Goal: Task Accomplishment & Management: Use online tool/utility

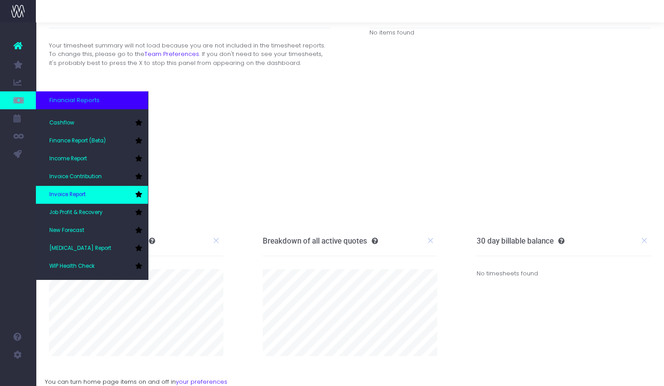
scroll to position [45, 0]
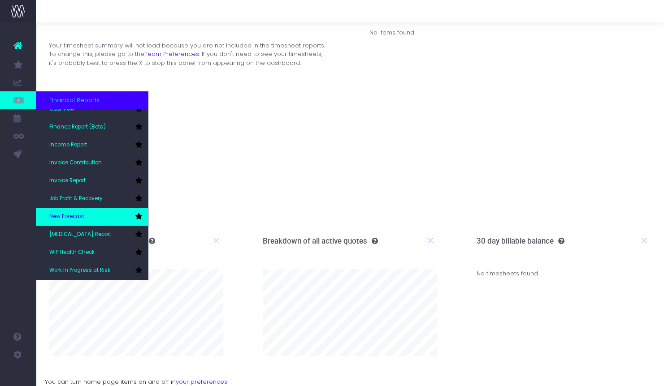
click at [98, 220] on link "New Forecast" at bounding box center [92, 217] width 112 height 18
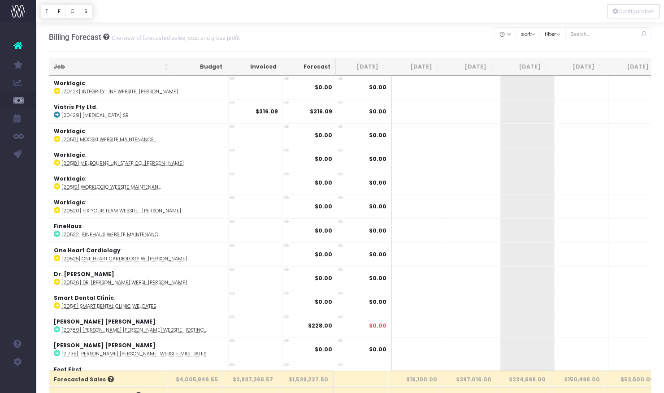
click at [373, 66] on th "[DATE]" at bounding box center [363, 66] width 54 height 17
click at [552, 33] on button "filter" at bounding box center [552, 34] width 26 height 14
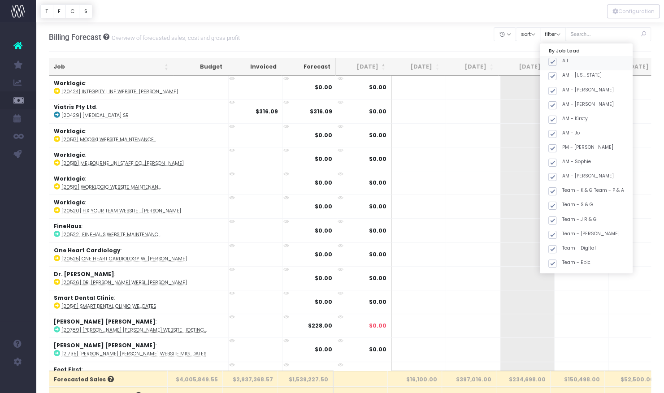
click at [553, 63] on span at bounding box center [552, 62] width 8 height 8
click at [561, 63] on input "All" at bounding box center [564, 60] width 6 height 6
checkbox input "false"
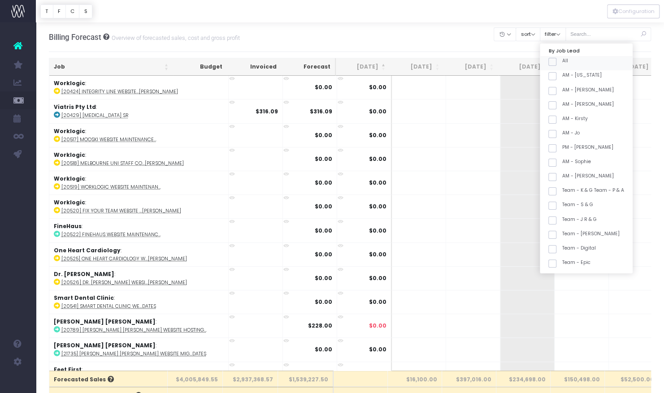
checkbox input "false"
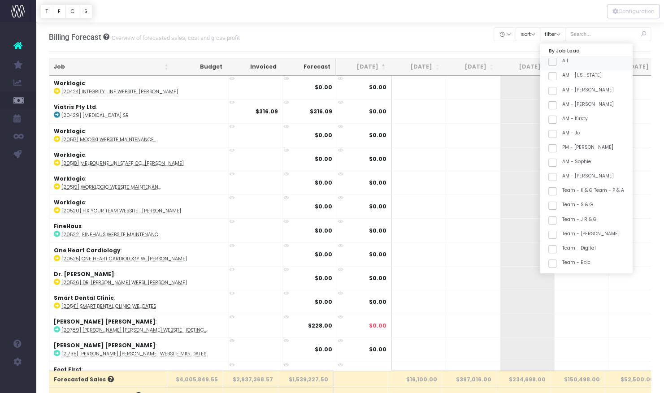
checkbox input "false"
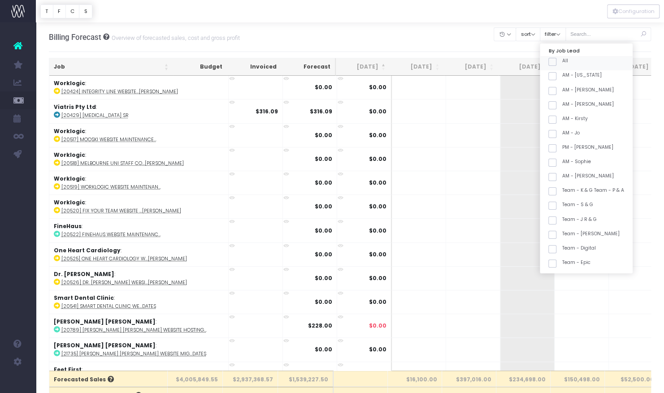
checkbox input "false"
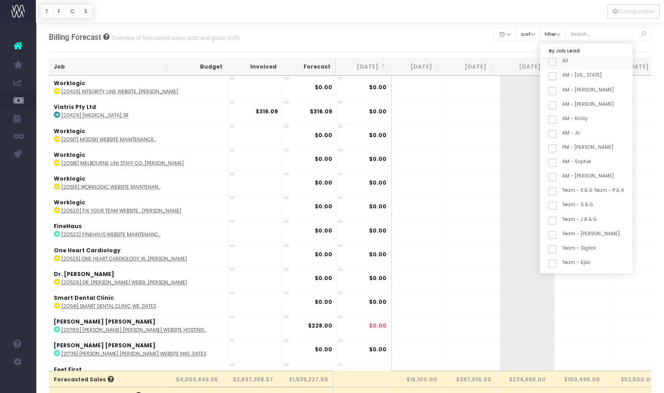
checkbox input "false"
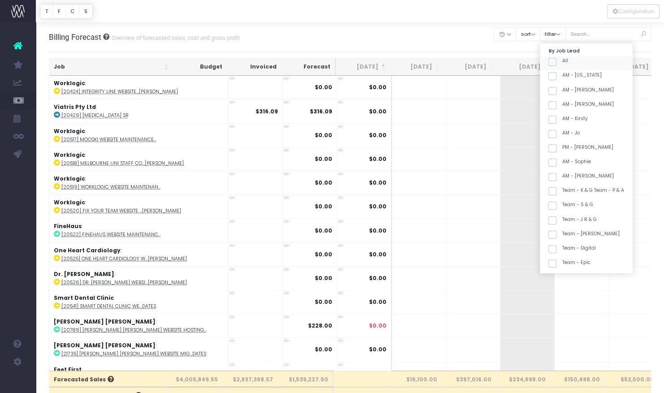
checkbox input "false"
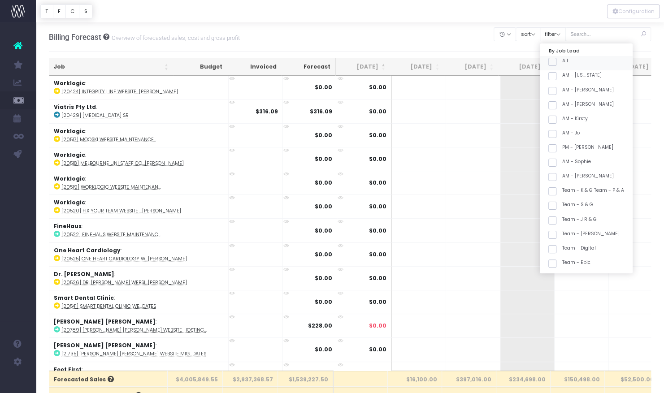
checkbox input "false"
click at [422, 63] on th "[DATE]" at bounding box center [417, 66] width 54 height 17
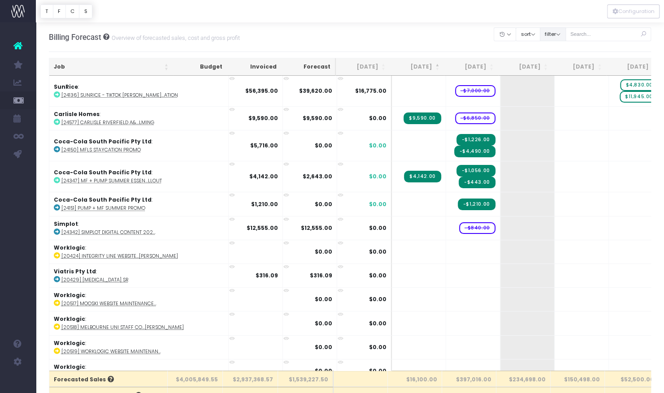
click at [551, 33] on button "filter" at bounding box center [552, 34] width 26 height 14
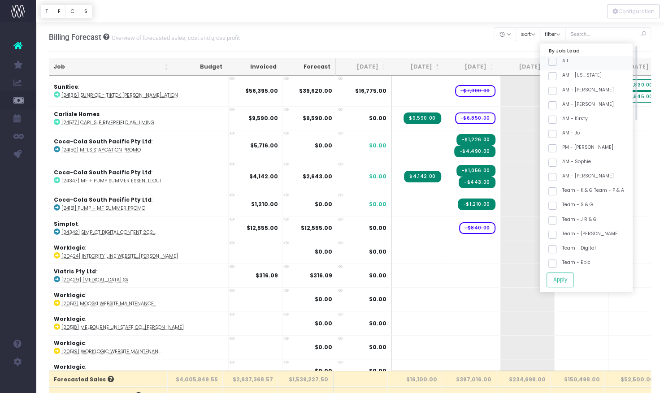
click at [553, 62] on span at bounding box center [552, 62] width 8 height 8
click at [561, 62] on input "All" at bounding box center [564, 60] width 6 height 6
checkbox input "true"
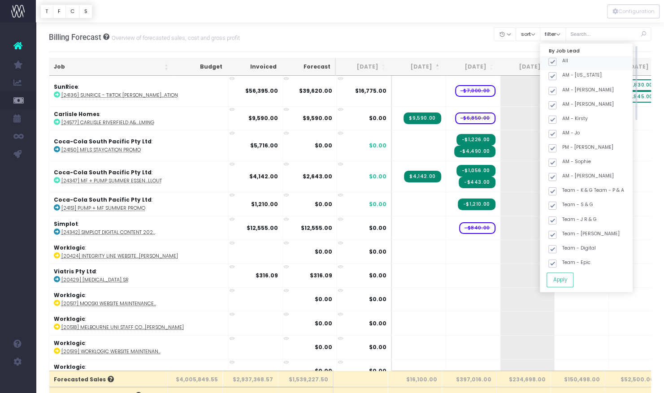
checkbox input "true"
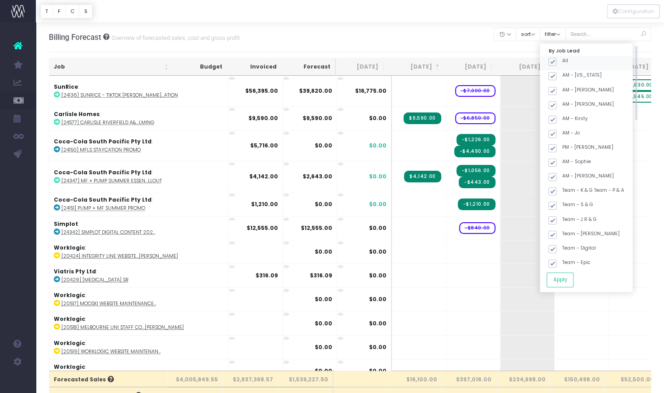
checkbox input "true"
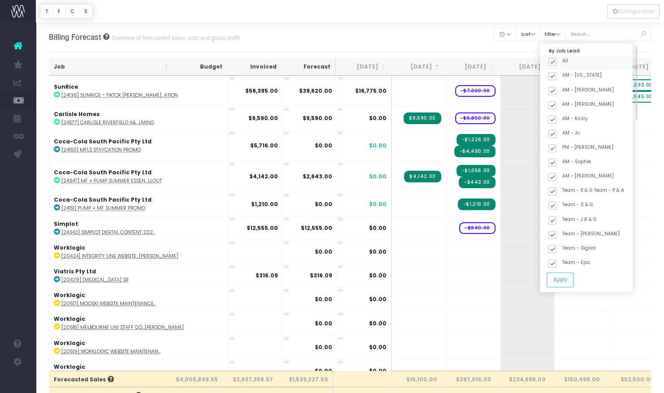
checkbox input "true"
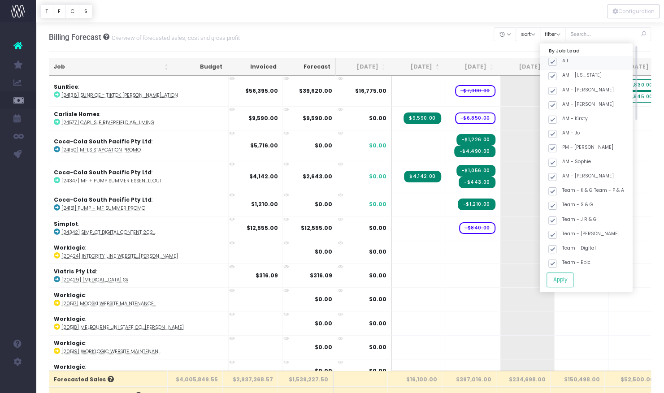
checkbox input "true"
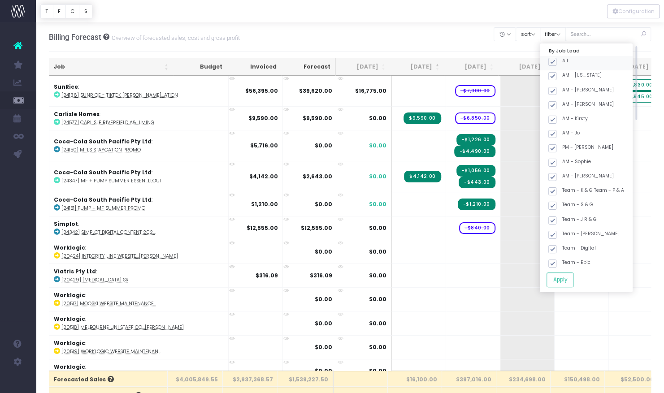
checkbox input "true"
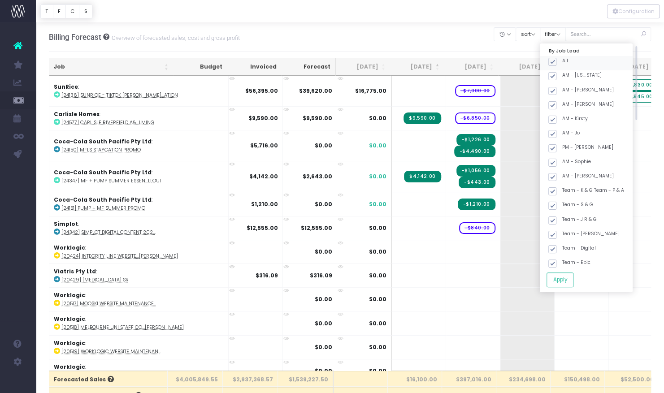
checkbox input "true"
click at [556, 280] on button "Apply" at bounding box center [559, 279] width 27 height 15
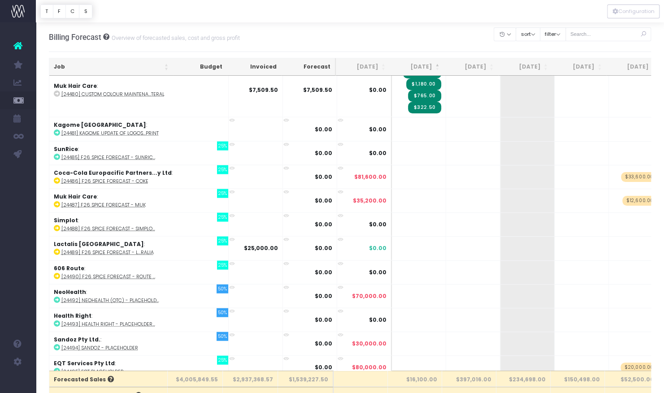
scroll to position [5108, 0]
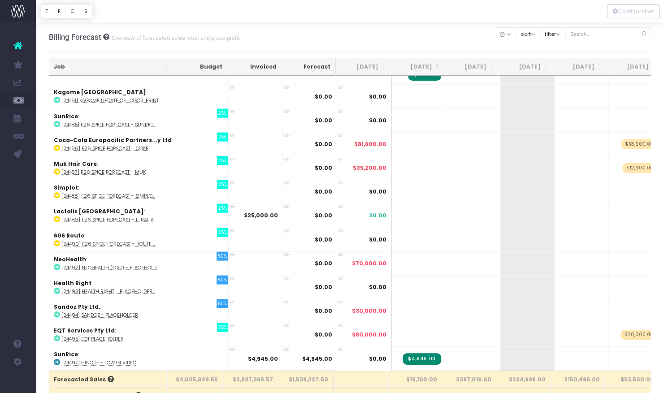
click at [426, 66] on th "[DATE]" at bounding box center [417, 66] width 54 height 17
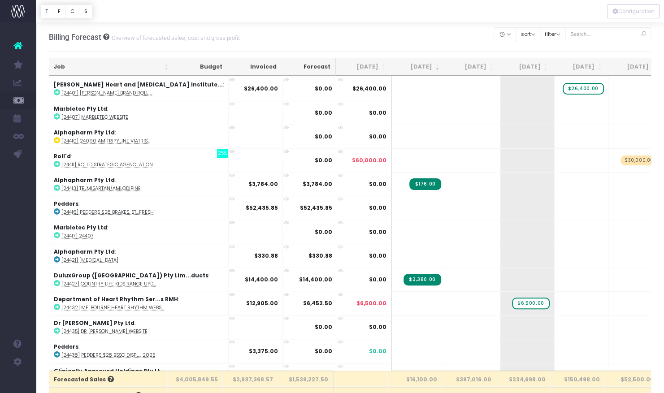
scroll to position [6810, 0]
